Goal: Find specific page/section: Find specific page/section

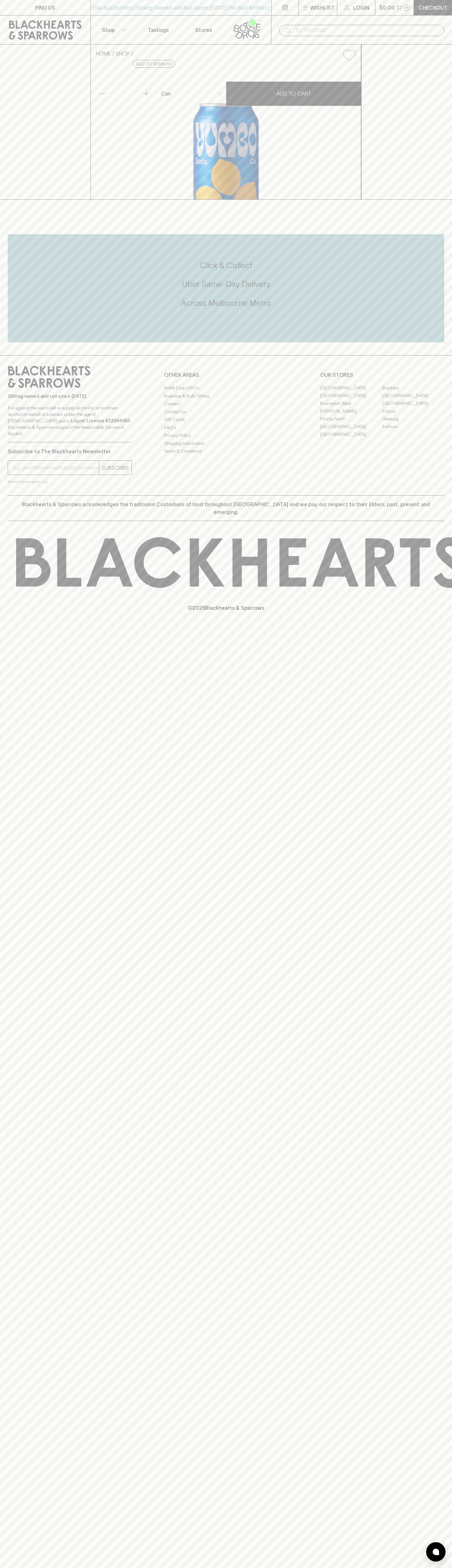
click at [405, 11] on button "$0.00 0" at bounding box center [395, 7] width 39 height 15
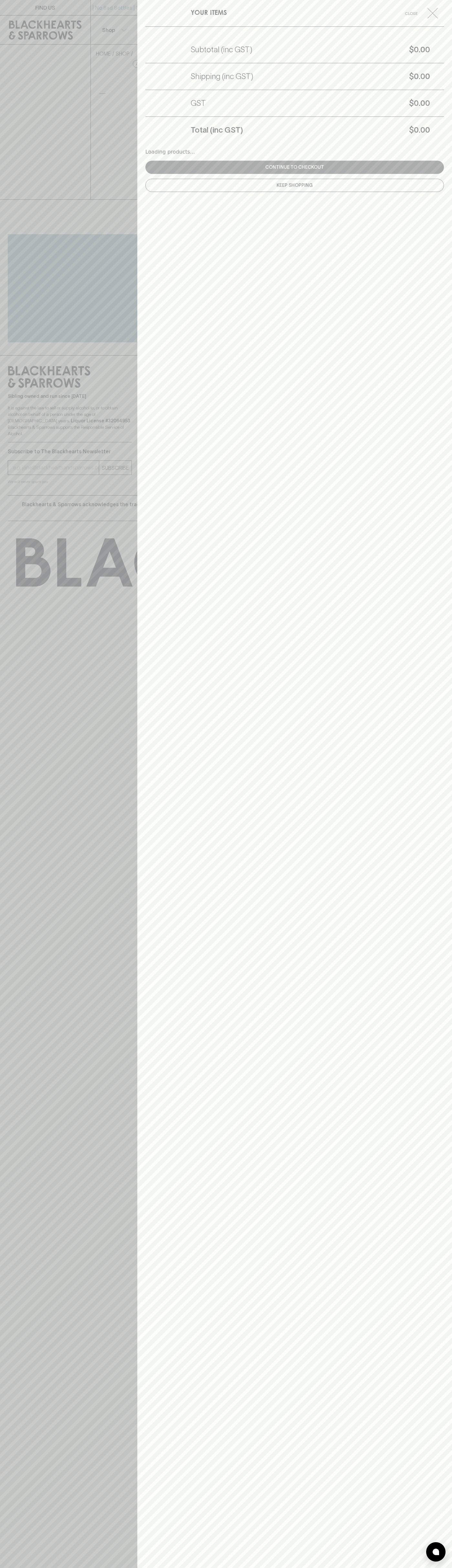
click at [431, 135] on div "Total (inc GST) $0.00" at bounding box center [294, 130] width 298 height 26
click at [22, 1568] on html "FIND US | No Bad Bottles | Sibling Owned and Run Since 2006 | No Bad Bottles | …" at bounding box center [226, 784] width 452 height 1568
click at [3, 231] on div at bounding box center [226, 784] width 452 height 1568
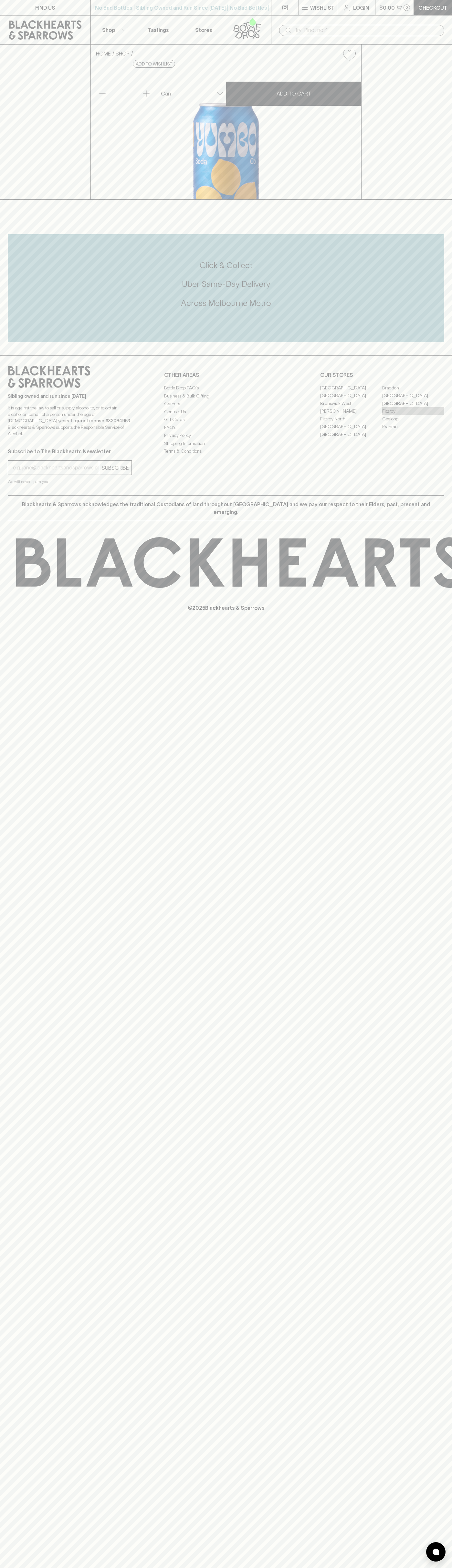
click at [413, 415] on link "Fitzroy" at bounding box center [413, 411] width 62 height 8
